Goal: Task Accomplishment & Management: Use online tool/utility

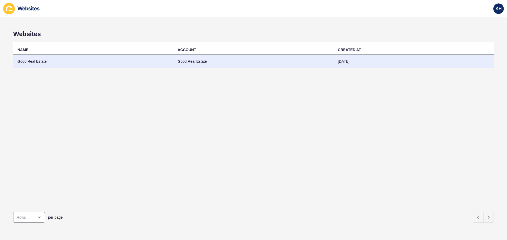
click at [36, 61] on td "Good Real Estate" at bounding box center [93, 61] width 160 height 13
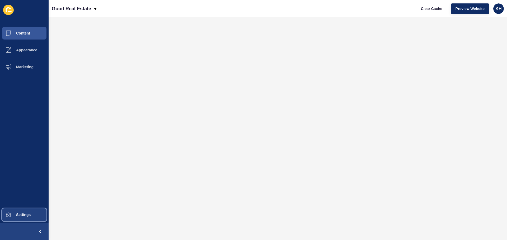
click at [21, 216] on span "Settings" at bounding box center [14, 215] width 31 height 4
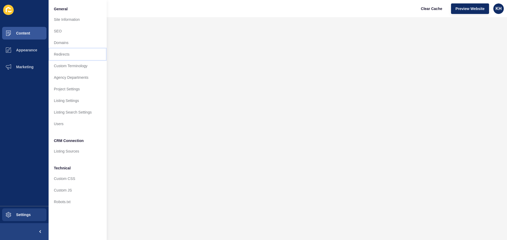
click at [64, 53] on link "Redirects" at bounding box center [78, 55] width 58 height 12
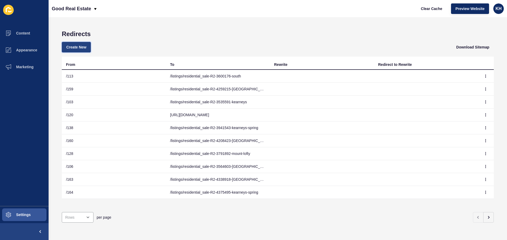
click at [74, 48] on span "Create New" at bounding box center [76, 47] width 20 height 5
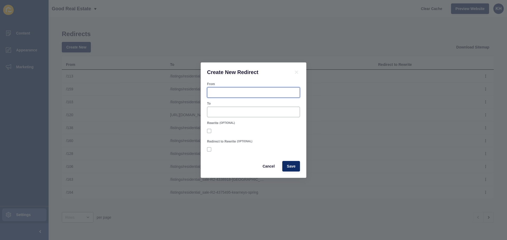
click at [216, 92] on input "From" at bounding box center [253, 92] width 86 height 5
type input "182"
click at [226, 111] on input "To" at bounding box center [253, 112] width 86 height 5
paste input "/listings/residential_sale-R2-4722329-north-[GEOGRAPHIC_DATA]"
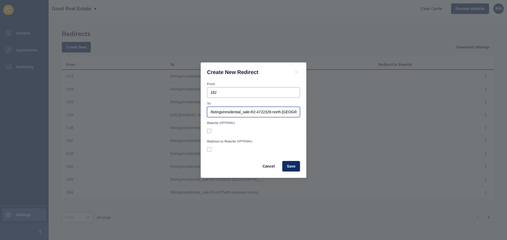
scroll to position [0, 4]
type input "/listings/residential_sale-R2-4722329-north-[GEOGRAPHIC_DATA]"
click at [292, 169] on span "Save" at bounding box center [291, 166] width 9 height 5
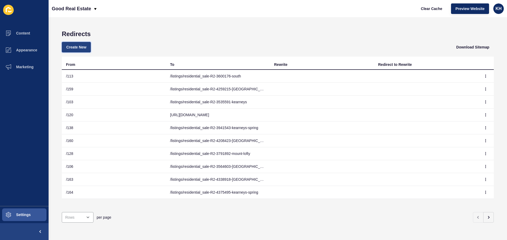
click at [73, 47] on span "Create New" at bounding box center [76, 47] width 20 height 5
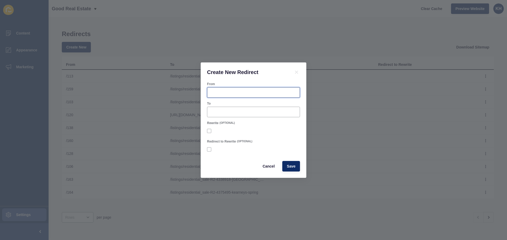
click at [217, 92] on input "From" at bounding box center [253, 92] width 86 height 5
type input "183"
click at [219, 111] on input "To" at bounding box center [253, 112] width 86 height 5
paste input "/listings/residential_sale-R2-4722958-centenary-heights"
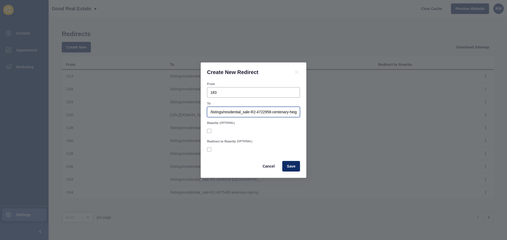
scroll to position [0, 5]
type input "/listings/residential_sale-R2-4722958-centenary-heights"
click at [290, 167] on span "Save" at bounding box center [291, 166] width 9 height 5
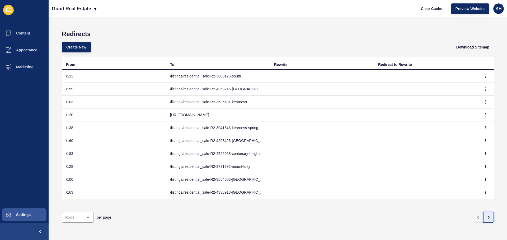
click at [486, 216] on icon "button" at bounding box center [488, 218] width 4 height 4
click at [490, 215] on div "Redirects Create New Download Sitemap From To Rewrite Redirect to Rewrite /164 …" at bounding box center [278, 128] width 458 height 223
click at [487, 216] on button "button" at bounding box center [488, 217] width 11 height 11
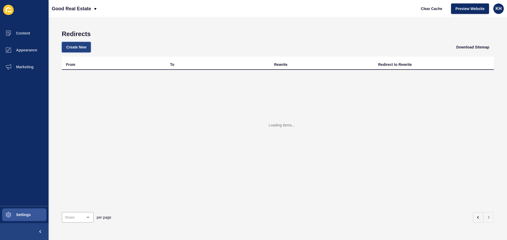
click at [77, 48] on span "Create New" at bounding box center [76, 47] width 20 height 5
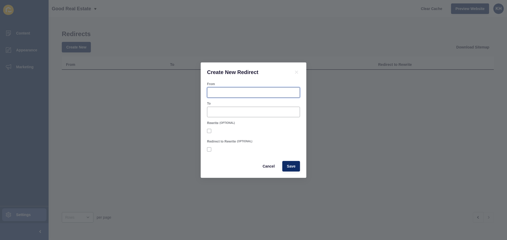
click at [218, 92] on input "From" at bounding box center [253, 92] width 86 height 5
type input "183"
click at [214, 112] on input "To" at bounding box center [253, 112] width 86 height 5
paste input "/listings/residential_sale-R2-4722958-centenary-heights"
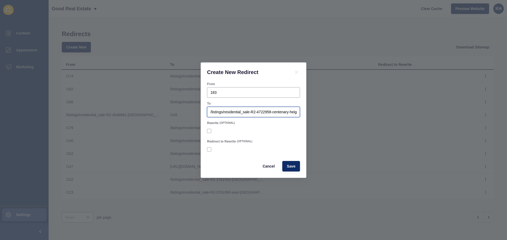
scroll to position [0, 5]
type input "/listings/residential_sale-R2-4722958-centenary-heights"
click at [292, 170] on button "Save" at bounding box center [291, 166] width 18 height 11
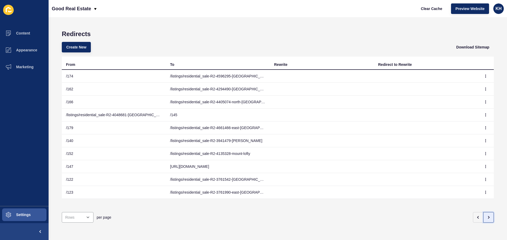
click at [486, 216] on icon "button" at bounding box center [488, 218] width 4 height 4
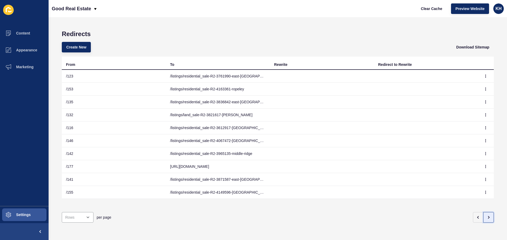
click at [488, 217] on icon "button" at bounding box center [488, 218] width 1 height 2
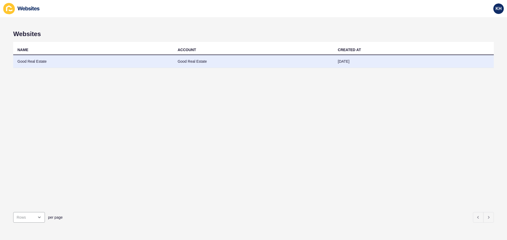
click at [194, 61] on td "Good Real Estate" at bounding box center [253, 61] width 160 height 13
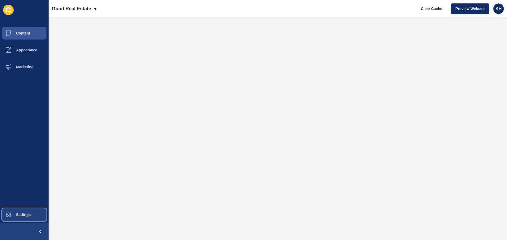
click at [20, 216] on span "Settings" at bounding box center [14, 215] width 31 height 4
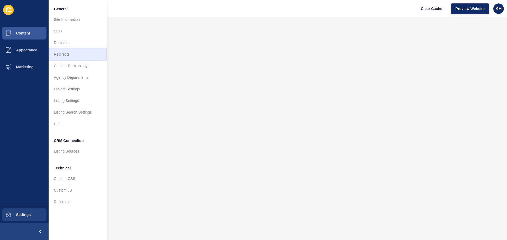
click at [64, 53] on link "Redirects" at bounding box center [78, 55] width 58 height 12
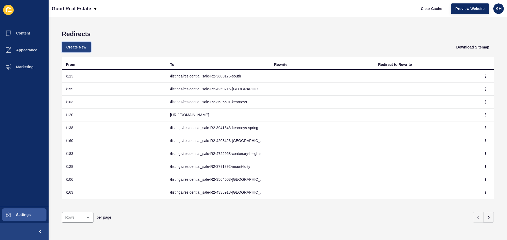
click at [78, 48] on span "Create New" at bounding box center [76, 47] width 20 height 5
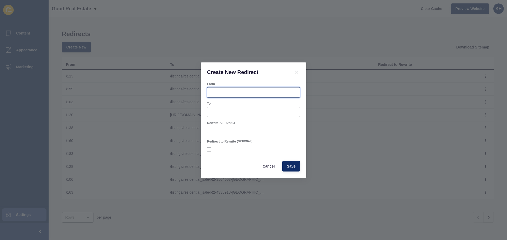
click at [222, 94] on input "From" at bounding box center [253, 92] width 86 height 5
type input "183"
click at [222, 113] on input "To" at bounding box center [253, 112] width 86 height 5
